Goal: Transaction & Acquisition: Purchase product/service

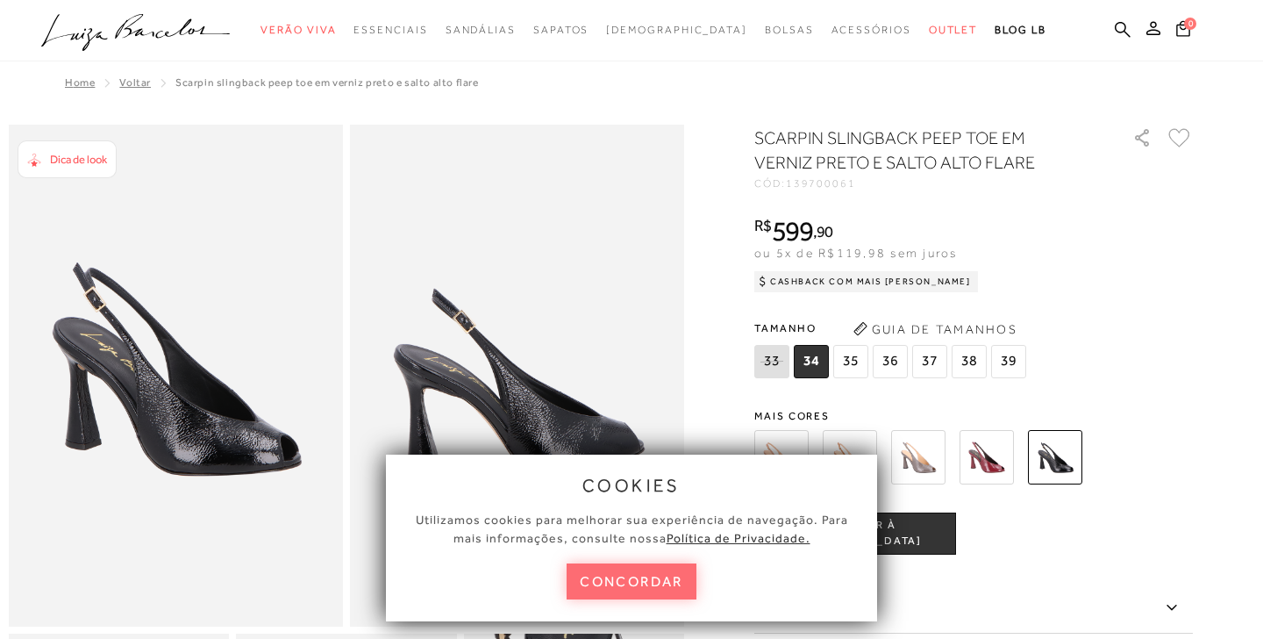
click at [640, 581] on button "concordar" at bounding box center [632, 581] width 130 height 36
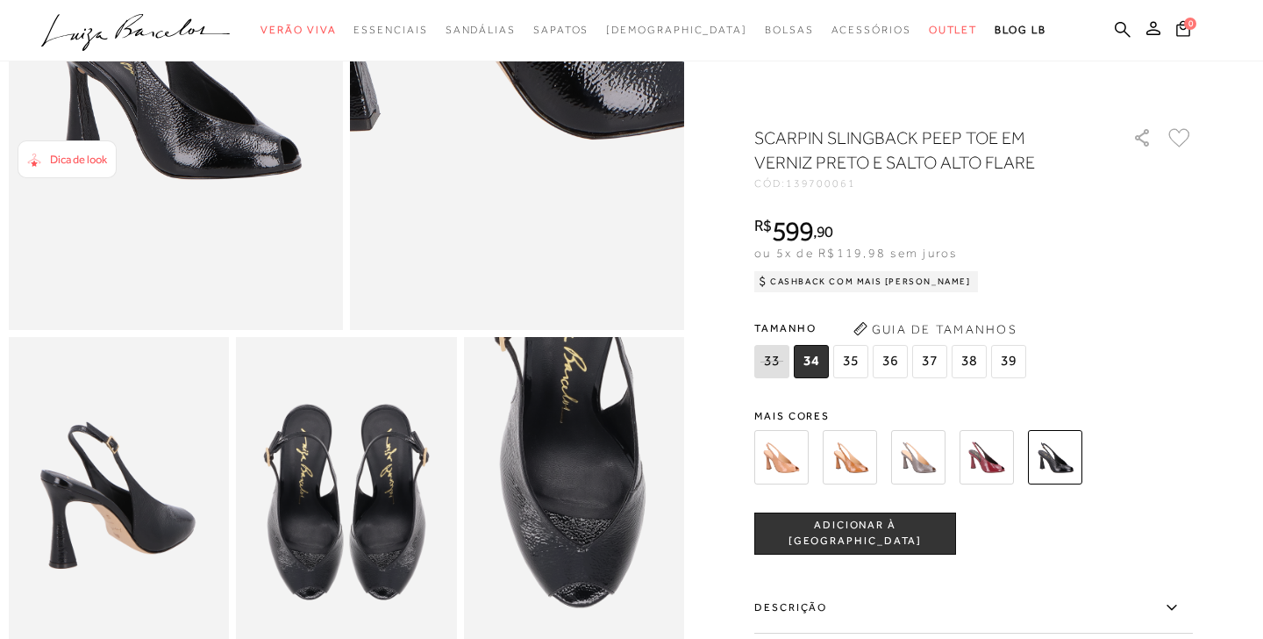
scroll to position [303, 0]
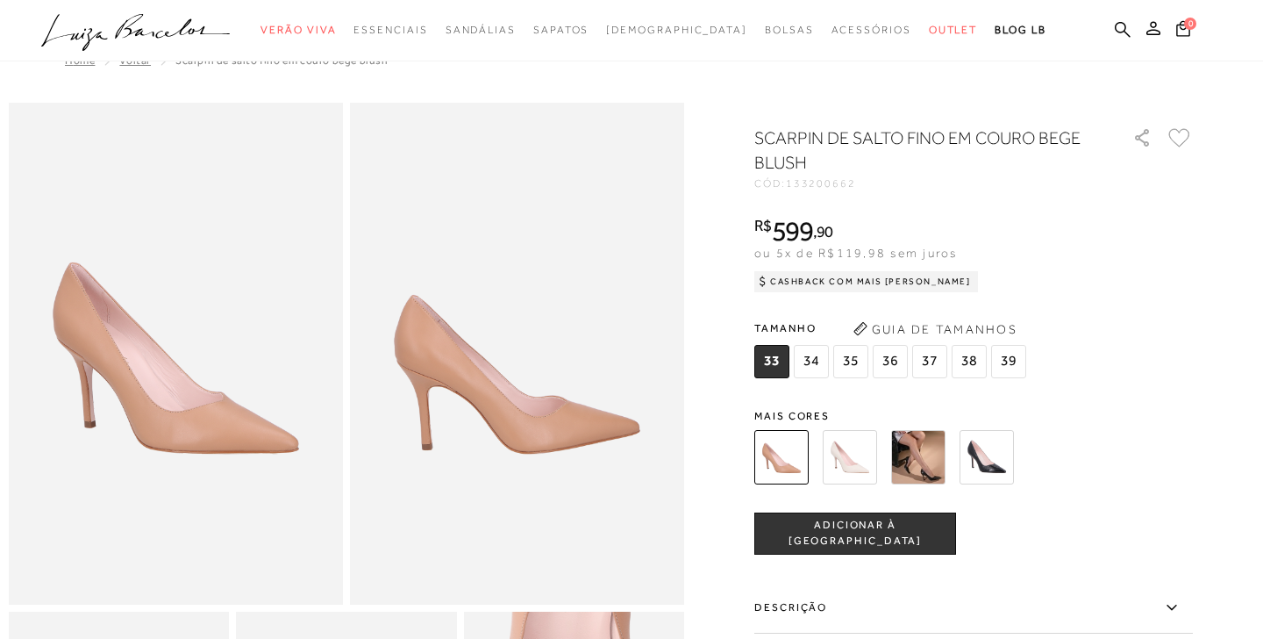
scroll to position [81, 0]
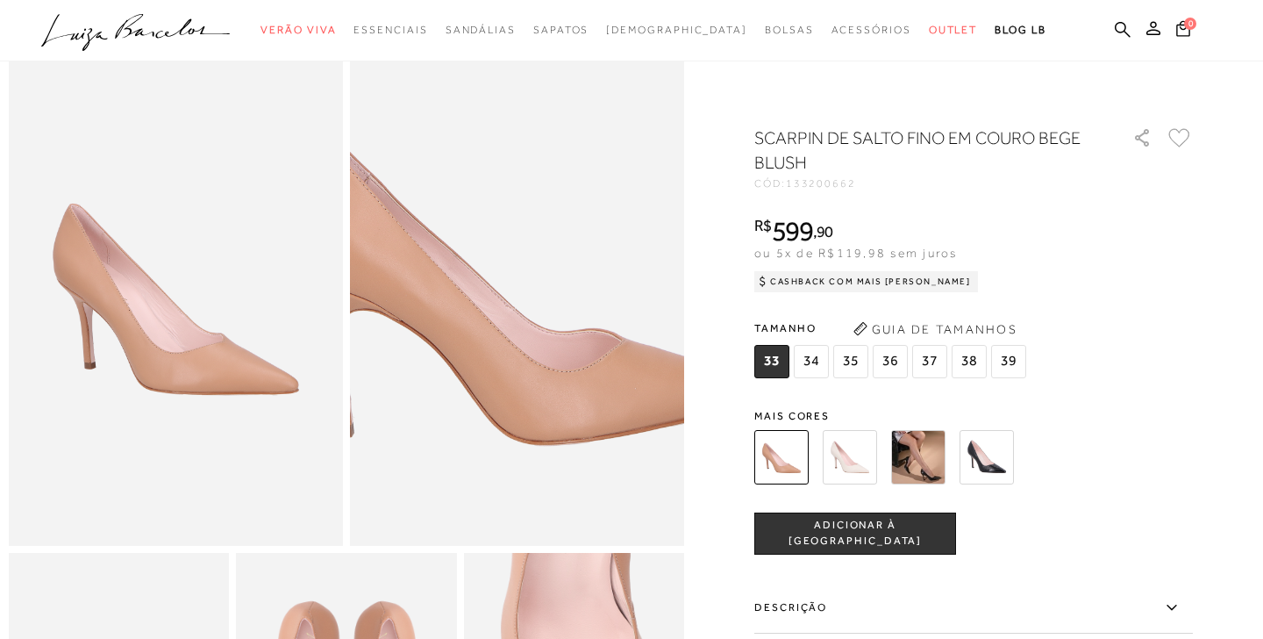
click at [512, 345] on img at bounding box center [523, 244] width 668 height 1002
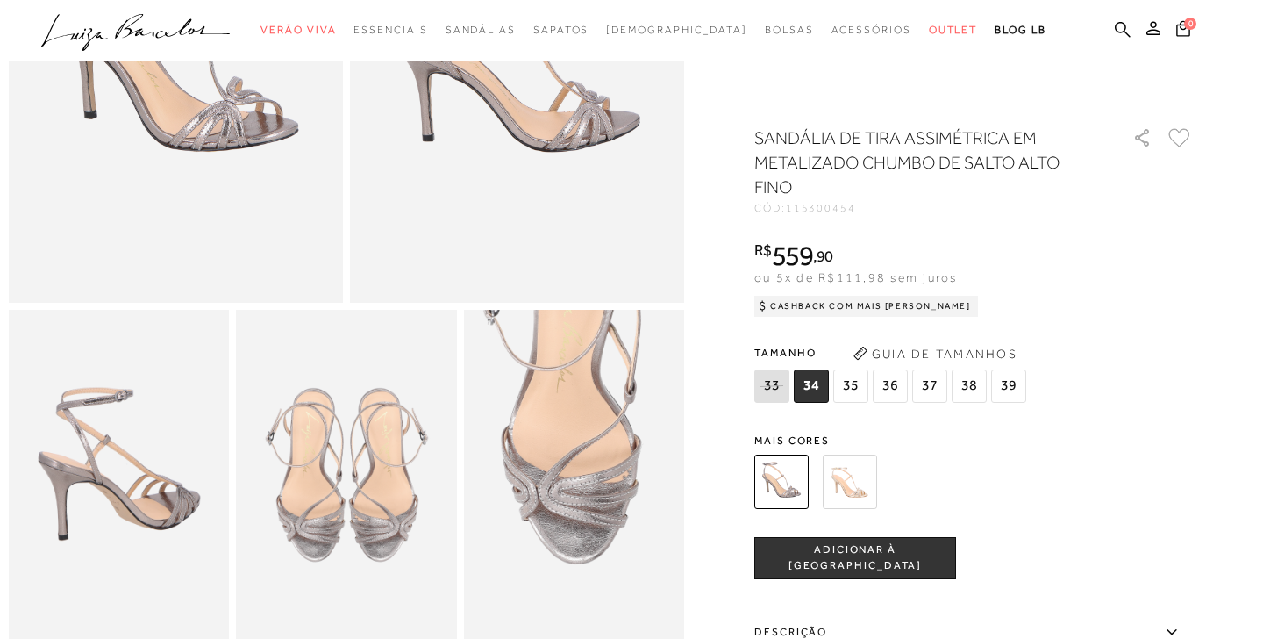
scroll to position [317, 0]
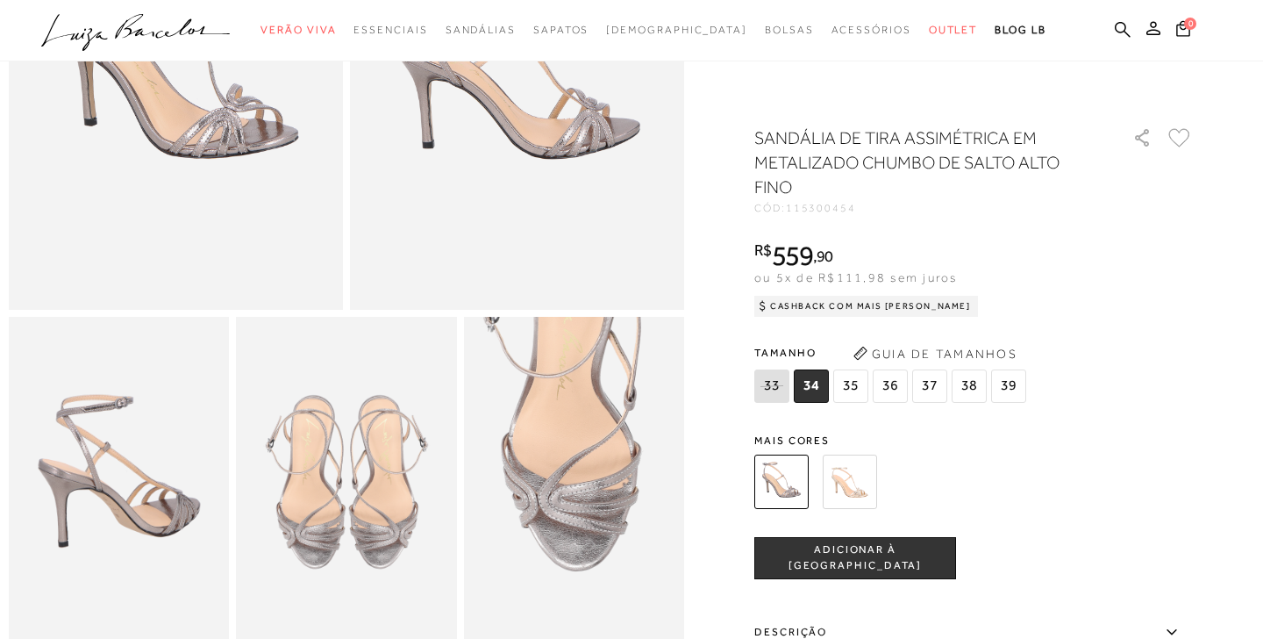
click at [153, 517] on img at bounding box center [119, 482] width 220 height 331
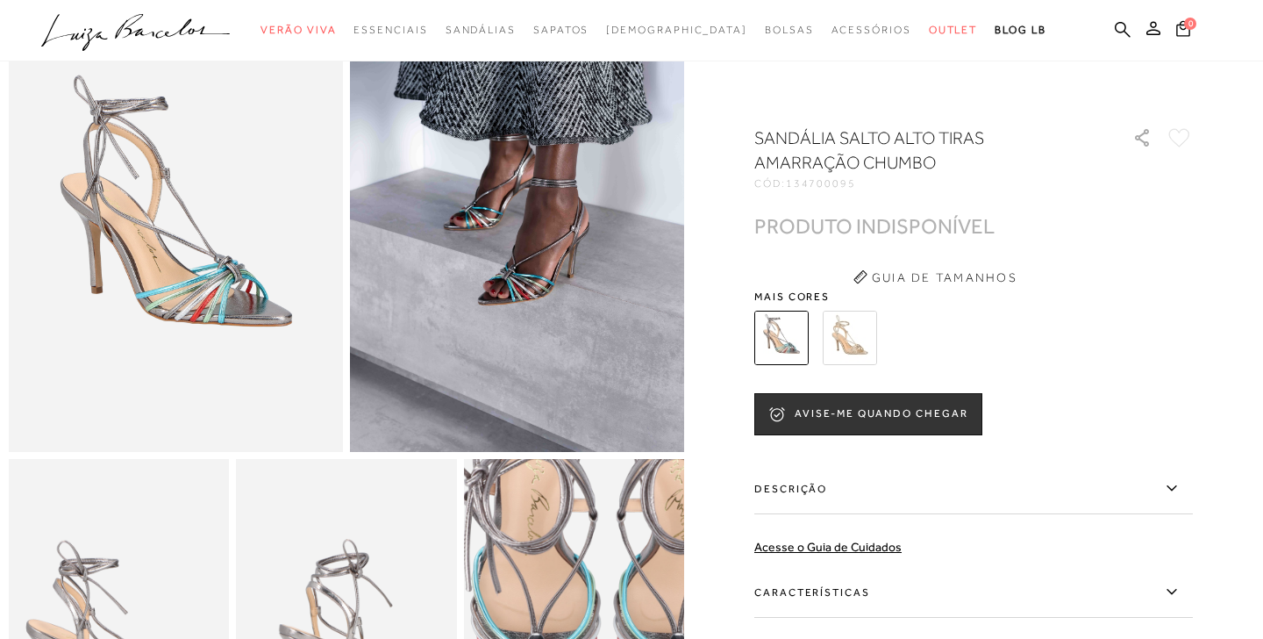
scroll to position [136, 0]
